Goal: Information Seeking & Learning: Learn about a topic

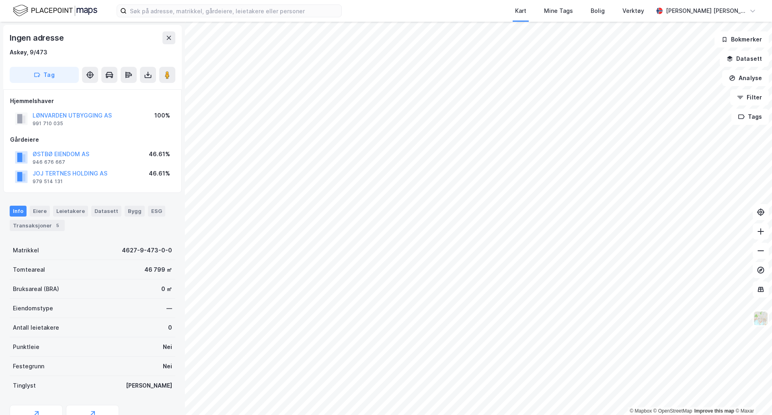
click at [752, 76] on button "Analyse" at bounding box center [745, 78] width 47 height 16
click at [669, 93] on div "Tegn område" at bounding box center [676, 95] width 70 height 7
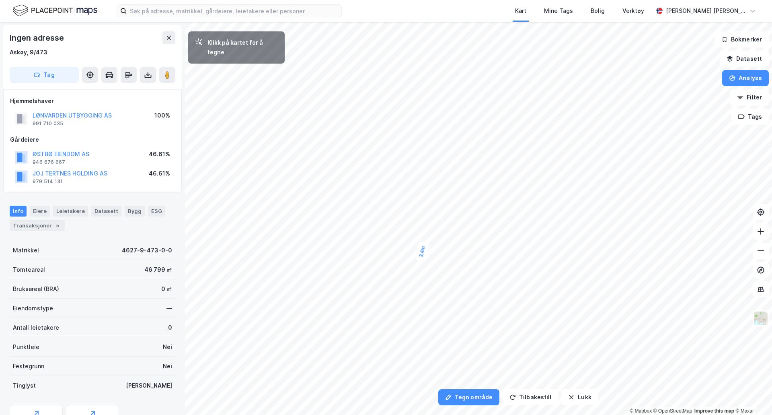
click at [424, 245] on div "3,4m" at bounding box center [423, 251] width 16 height 23
click at [428, 233] on div "3,3m" at bounding box center [426, 239] width 18 height 23
click at [433, 224] on div "2,8m" at bounding box center [430, 228] width 20 height 23
click at [448, 209] on div "2,5m" at bounding box center [443, 212] width 23 height 22
click at [458, 201] on div "3,5m" at bounding box center [452, 205] width 23 height 22
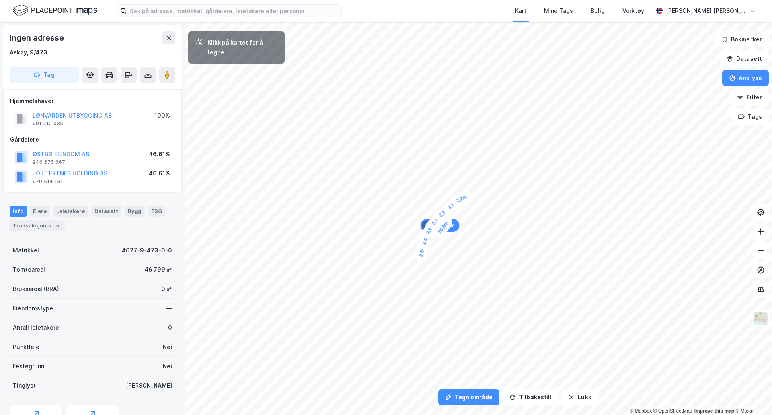
click at [466, 197] on div "2,2m" at bounding box center [461, 198] width 23 height 19
click at [476, 192] on div "3,2m" at bounding box center [471, 194] width 23 height 19
click at [495, 187] on div "5,1m" at bounding box center [485, 189] width 23 height 15
click at [501, 186] on div "1,7m" at bounding box center [498, 187] width 22 height 14
click at [513, 189] on div "3,3m" at bounding box center [507, 187] width 23 height 15
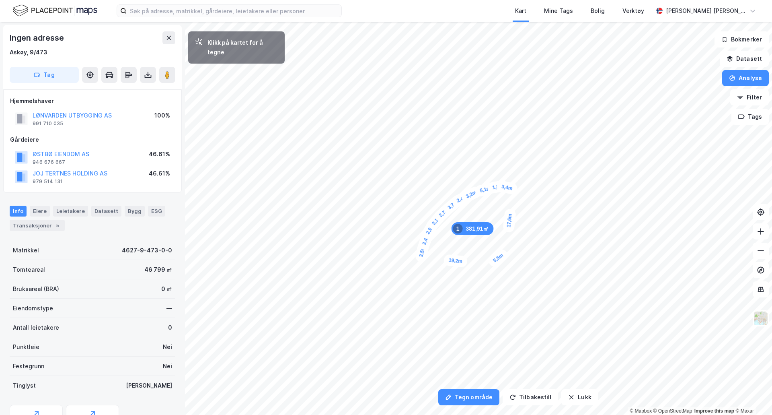
click at [490, 263] on div "5,5m" at bounding box center [498, 257] width 23 height 21
click at [464, 399] on button "Tegn område" at bounding box center [468, 397] width 61 height 16
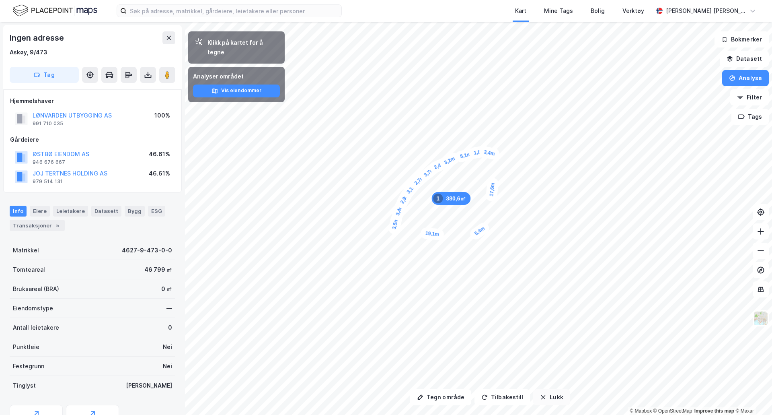
click at [546, 398] on button "Lukk" at bounding box center [551, 397] width 37 height 16
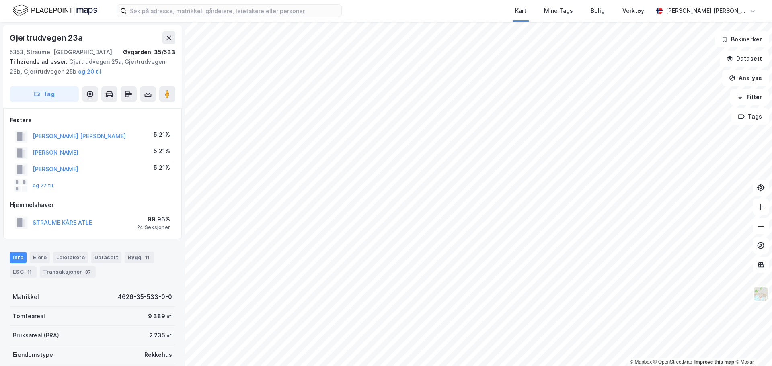
scroll to position [1, 0]
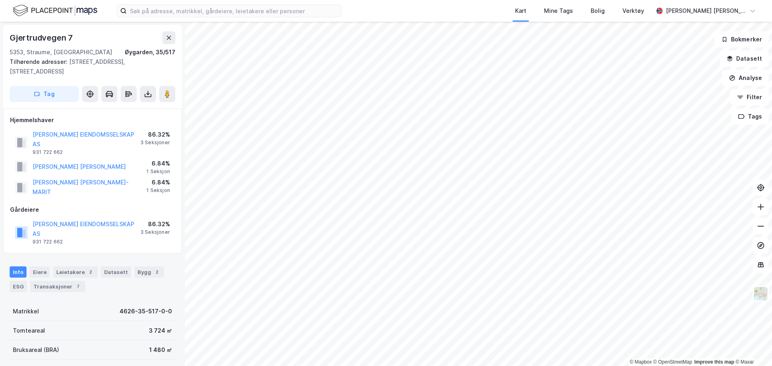
scroll to position [1, 0]
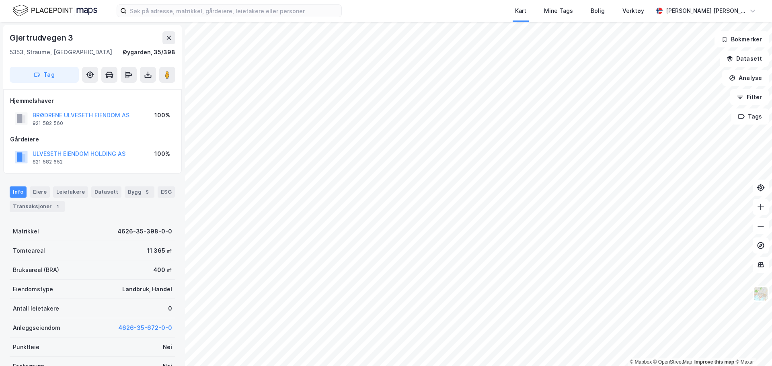
scroll to position [1, 0]
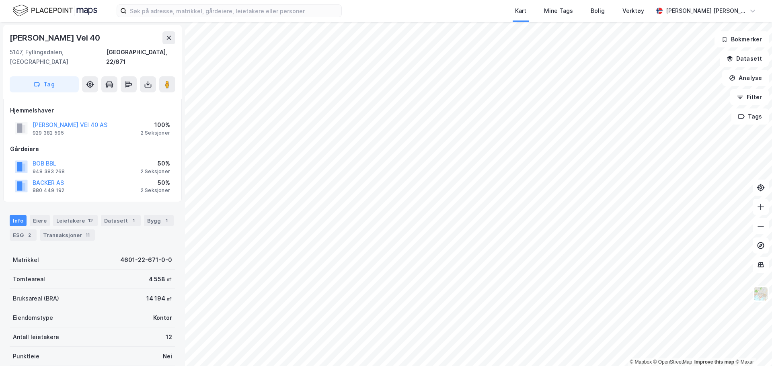
scroll to position [1, 0]
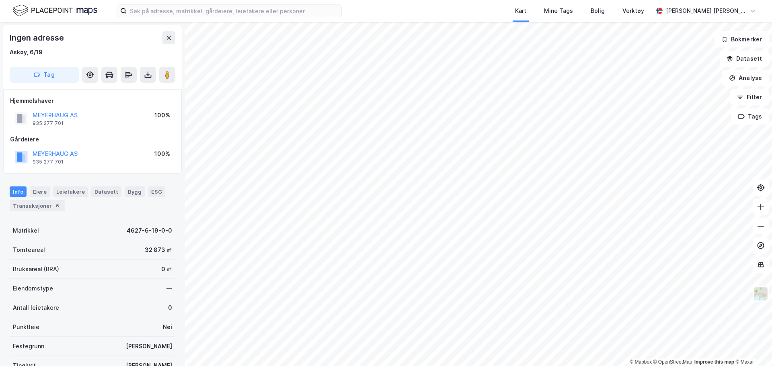
scroll to position [1, 0]
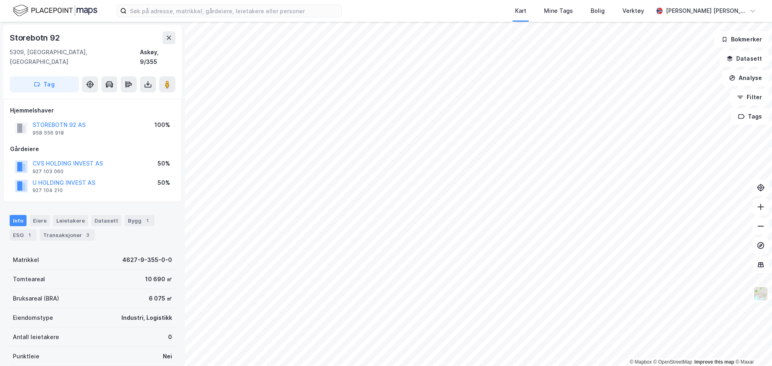
scroll to position [1, 0]
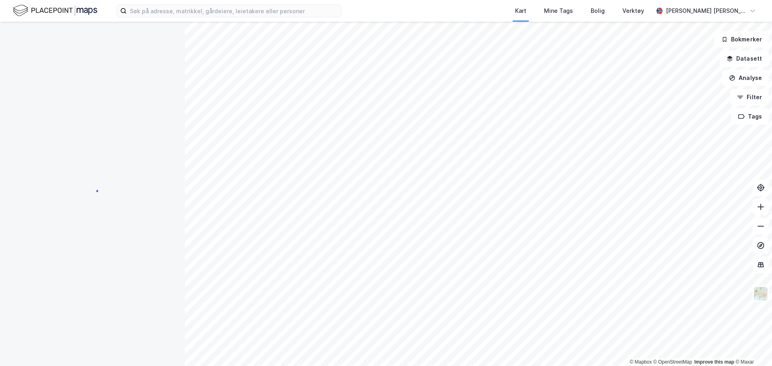
scroll to position [1, 0]
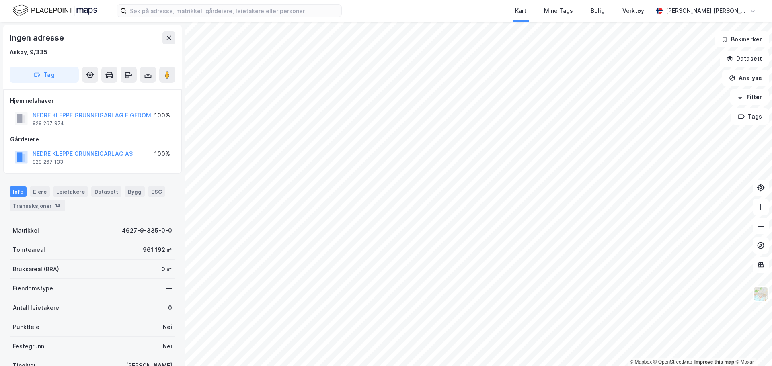
scroll to position [1, 0]
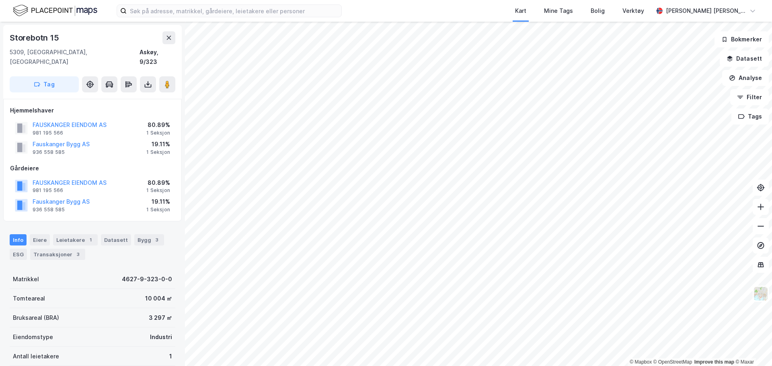
scroll to position [1, 0]
